Goal: Information Seeking & Learning: Learn about a topic

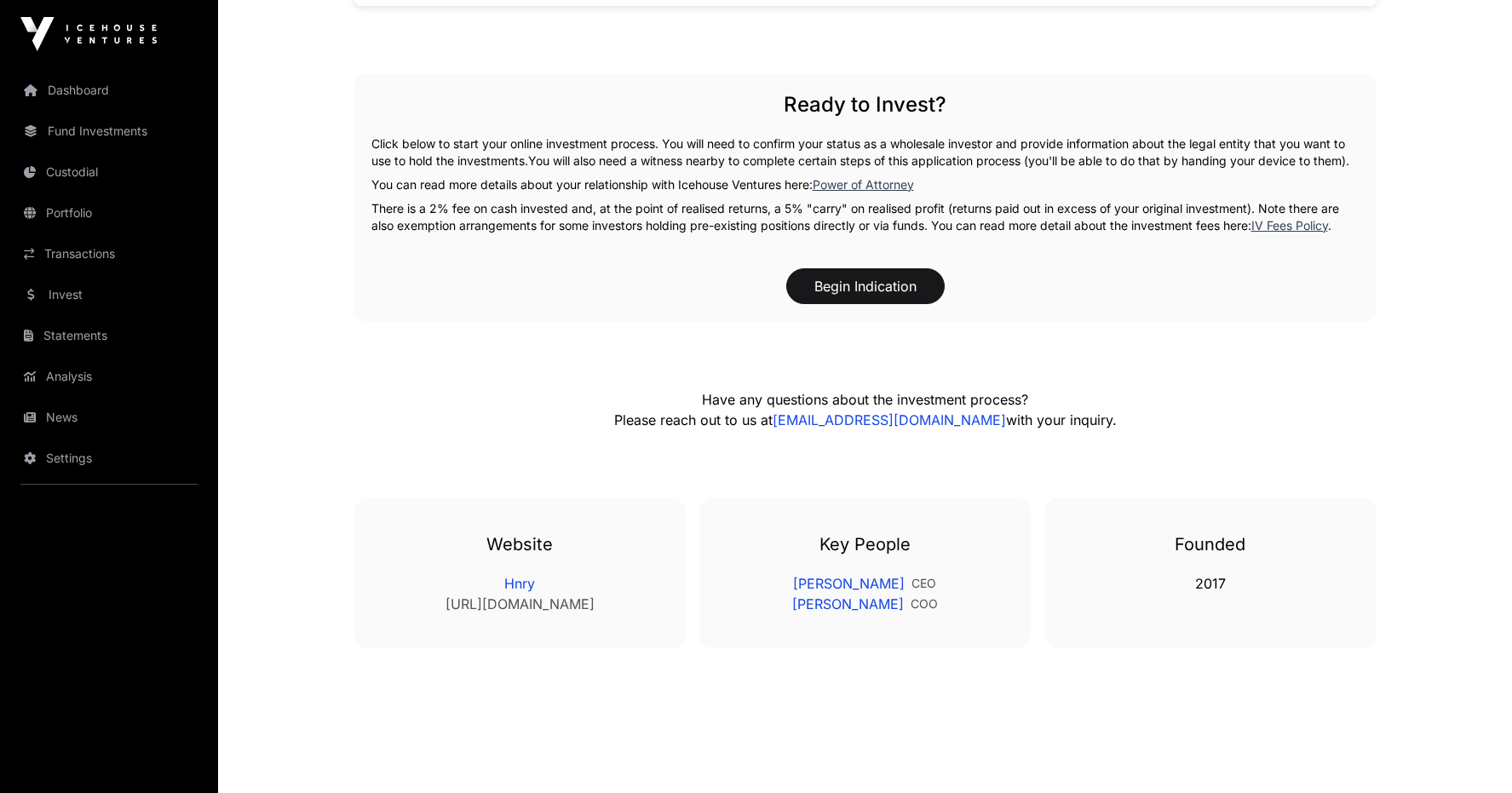
scroll to position [1540, 0]
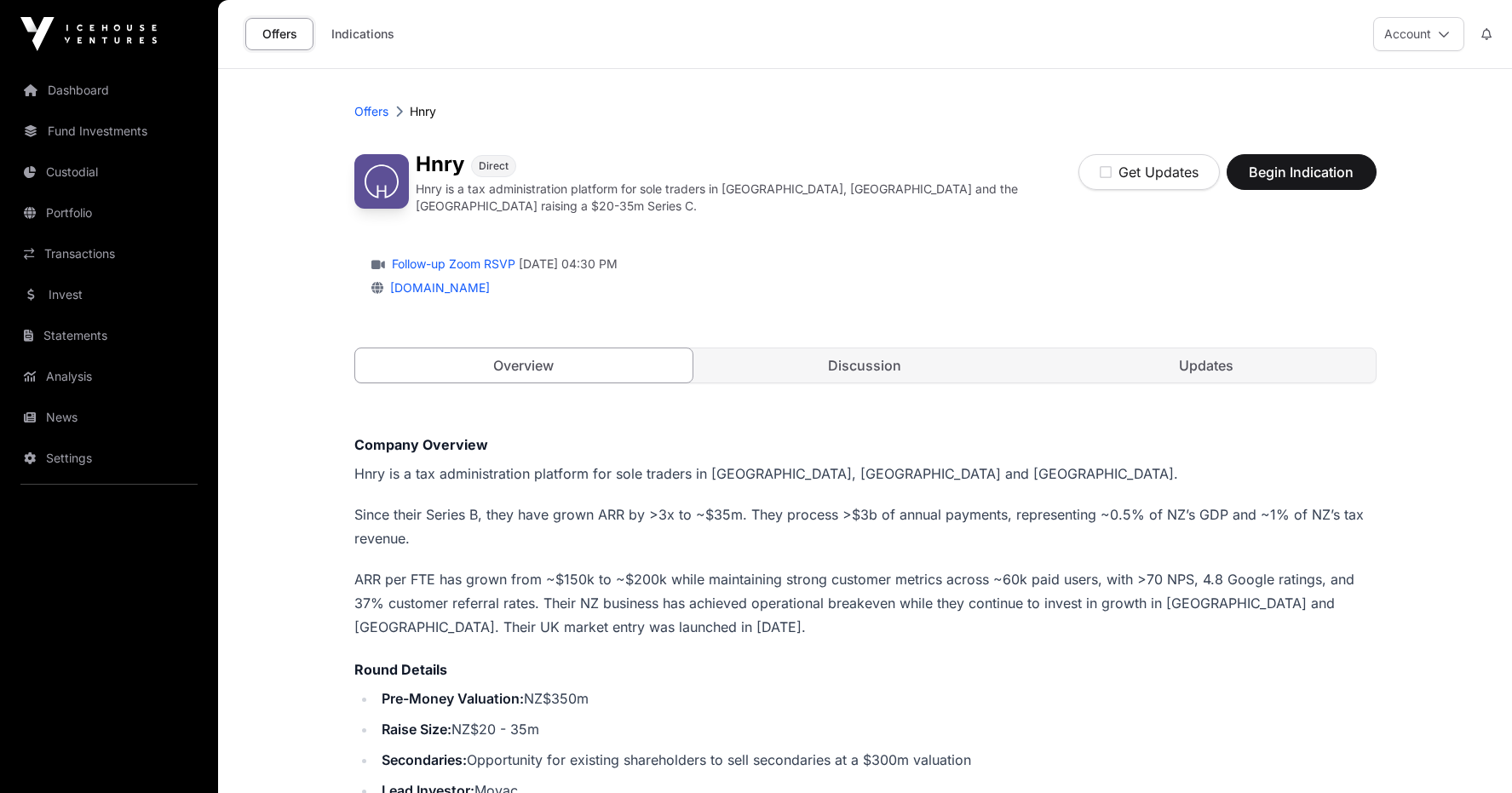
click at [110, 259] on link "Transactions" at bounding box center [108, 254] width 191 height 38
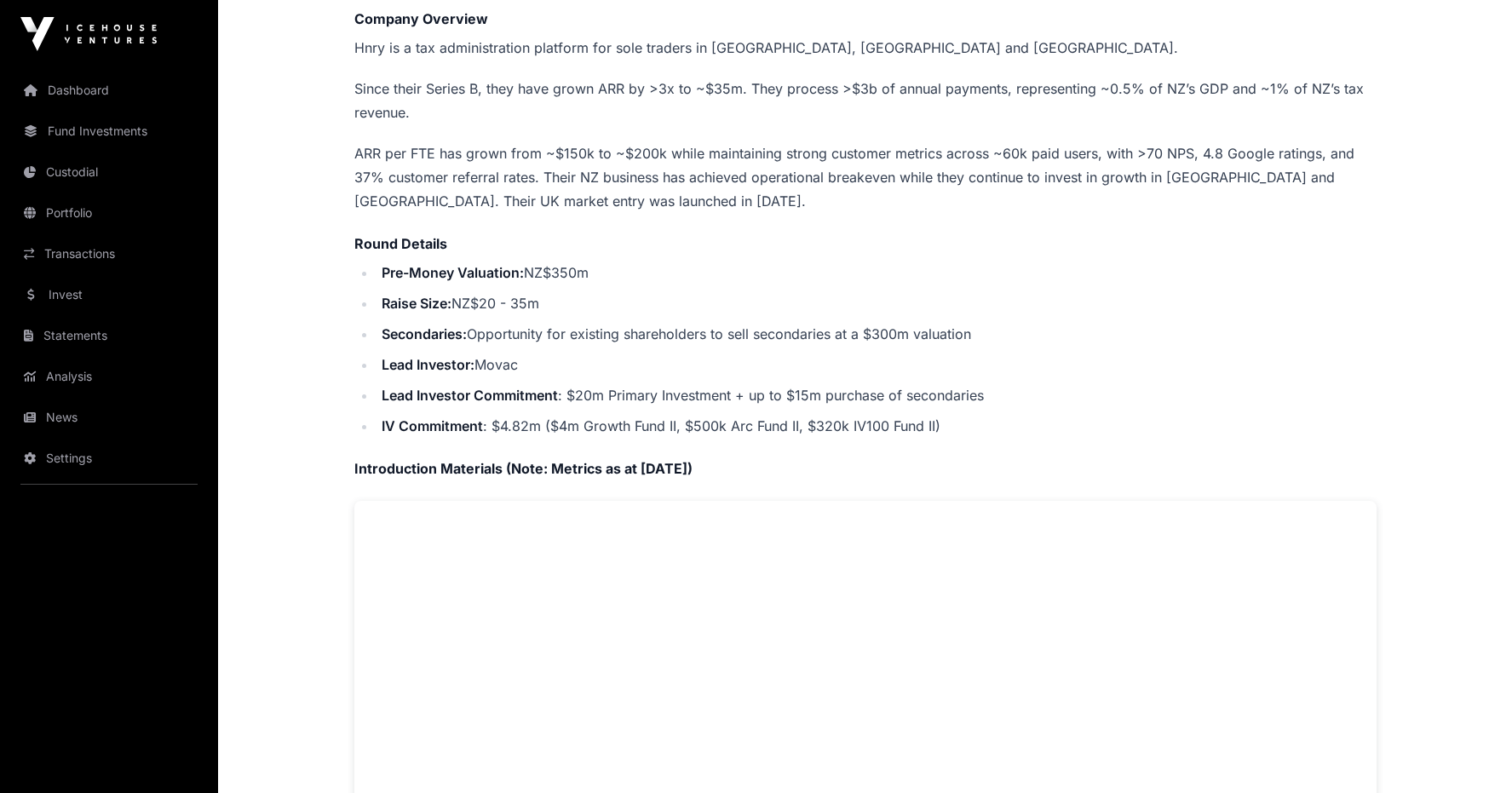
scroll to position [170, 0]
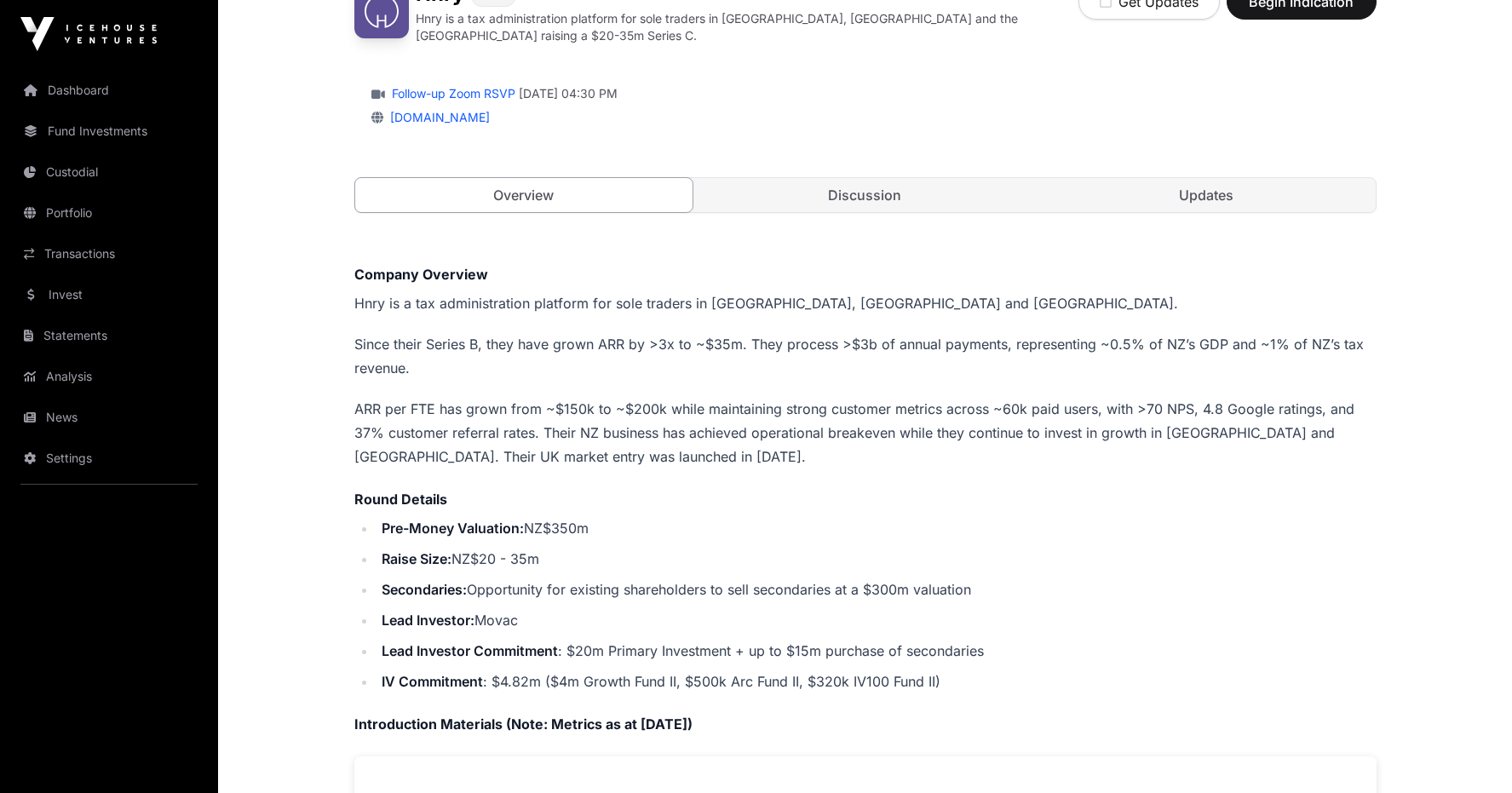
click at [1193, 194] on link "Updates" at bounding box center [1206, 195] width 338 height 34
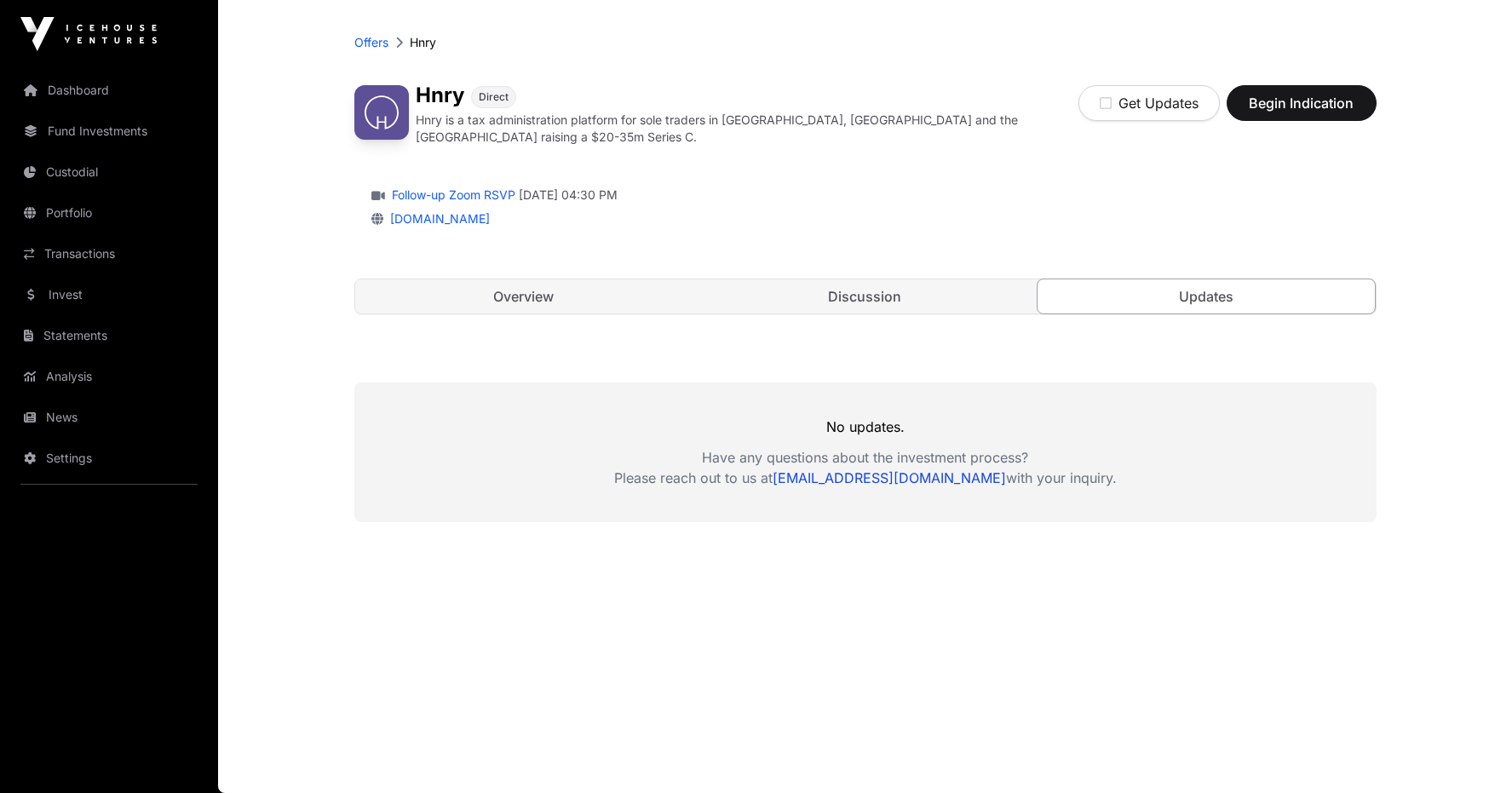
click at [880, 290] on link "Discussion" at bounding box center [865, 296] width 338 height 34
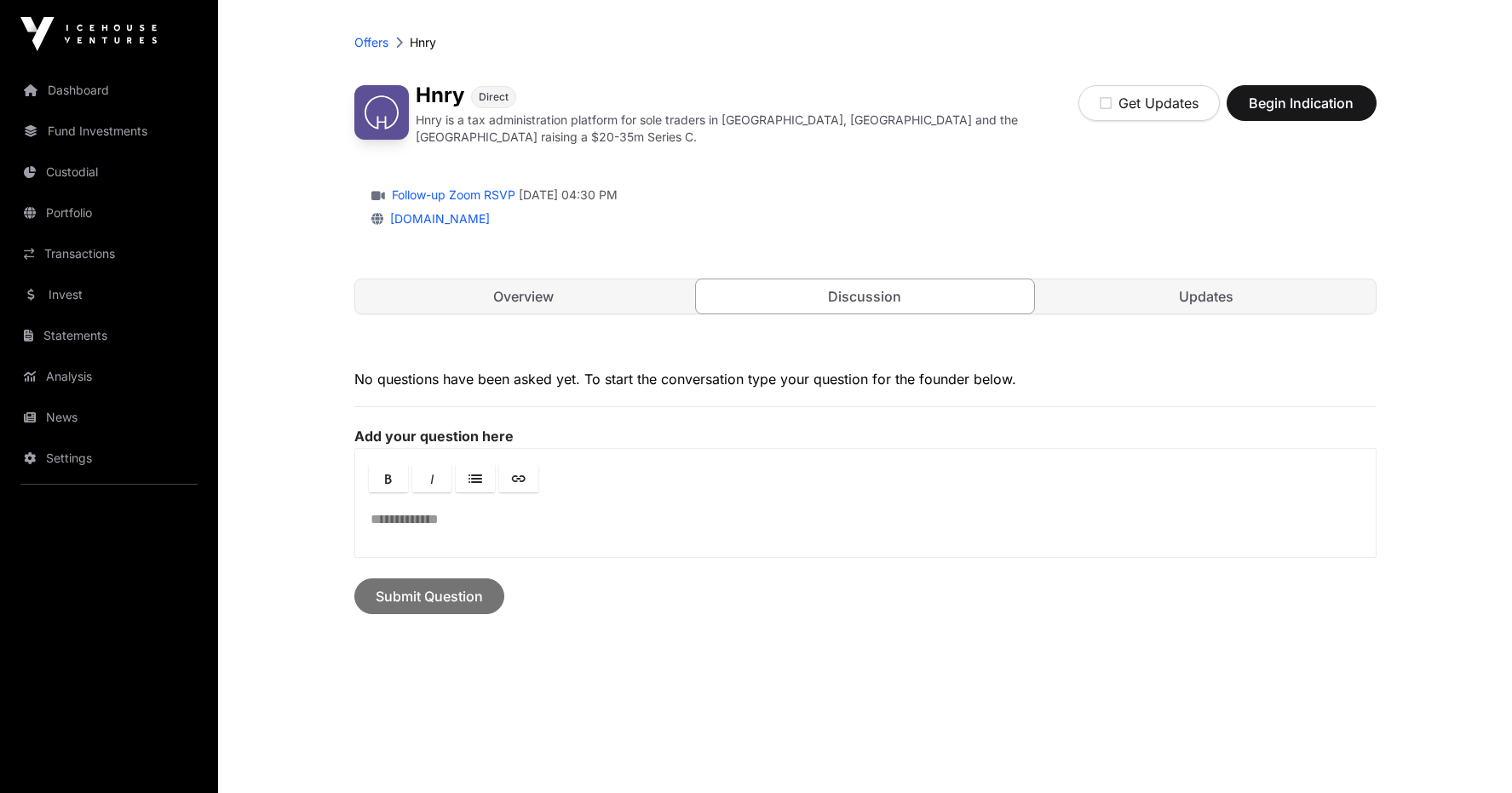
click at [503, 295] on link "Overview" at bounding box center [524, 296] width 338 height 34
